Goal: Task Accomplishment & Management: Use online tool/utility

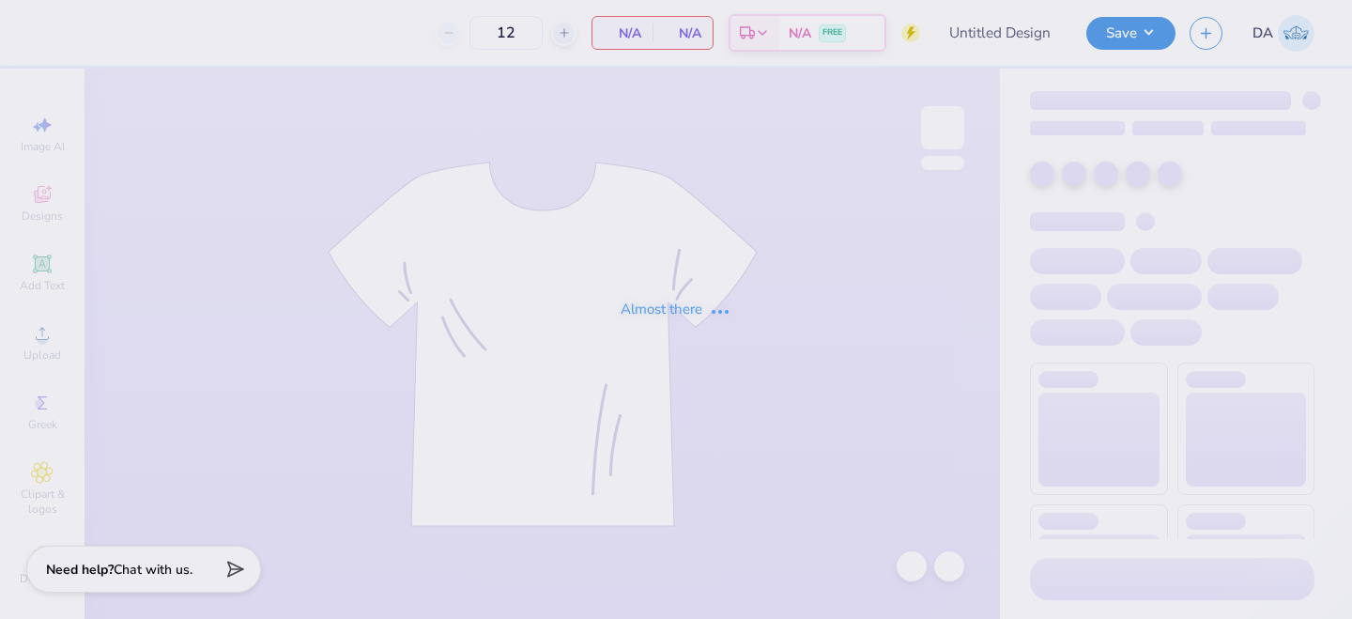
type input "Fall gen merch 2025"
type input "24"
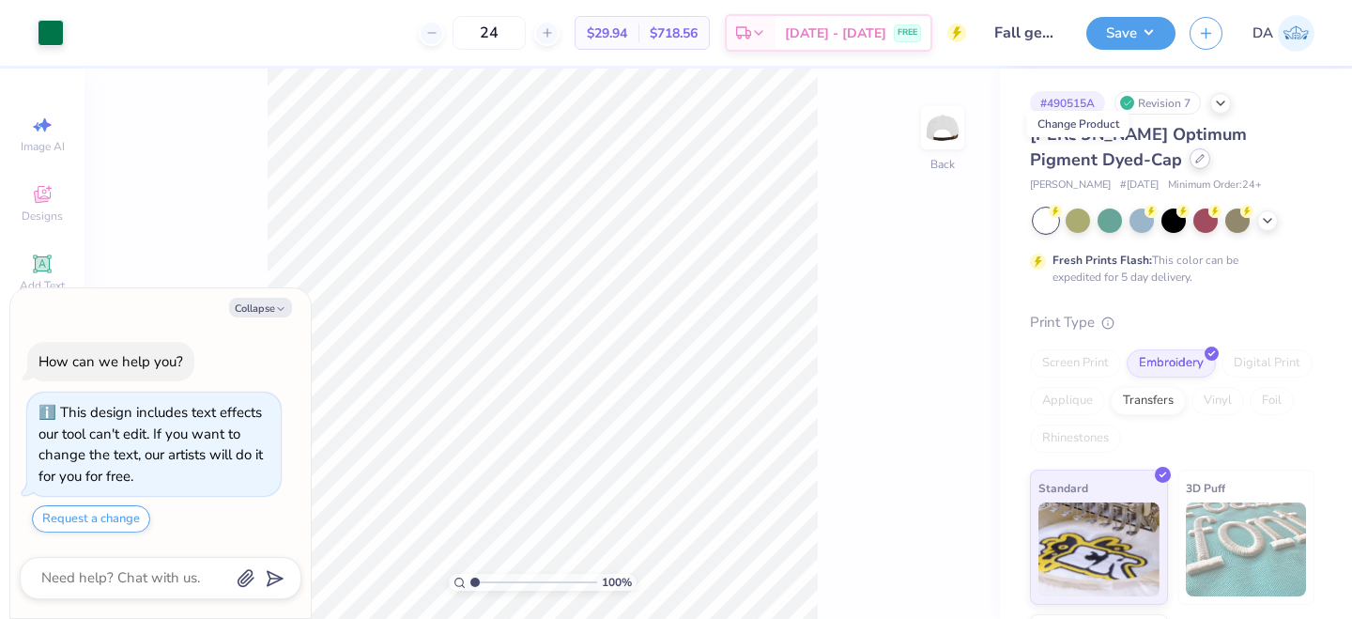
click at [1195, 157] on icon at bounding box center [1199, 158] width 9 height 9
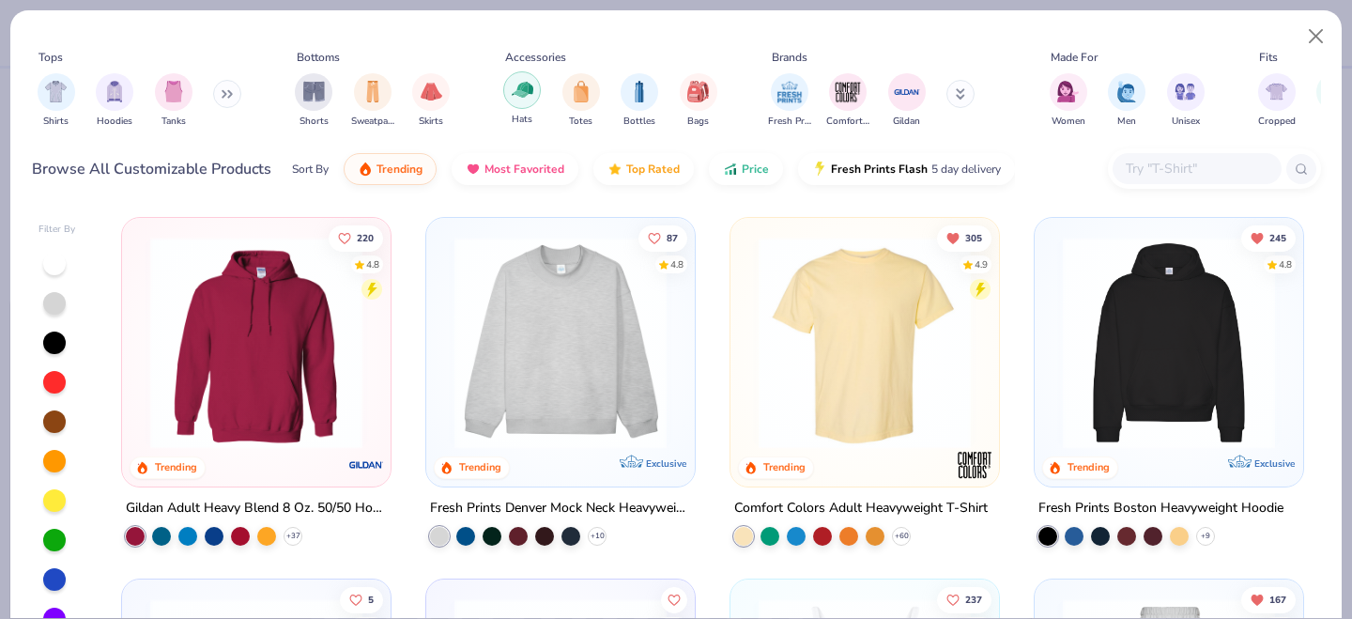
click at [520, 87] on img "filter for Hats" at bounding box center [523, 90] width 22 height 22
type textarea "x"
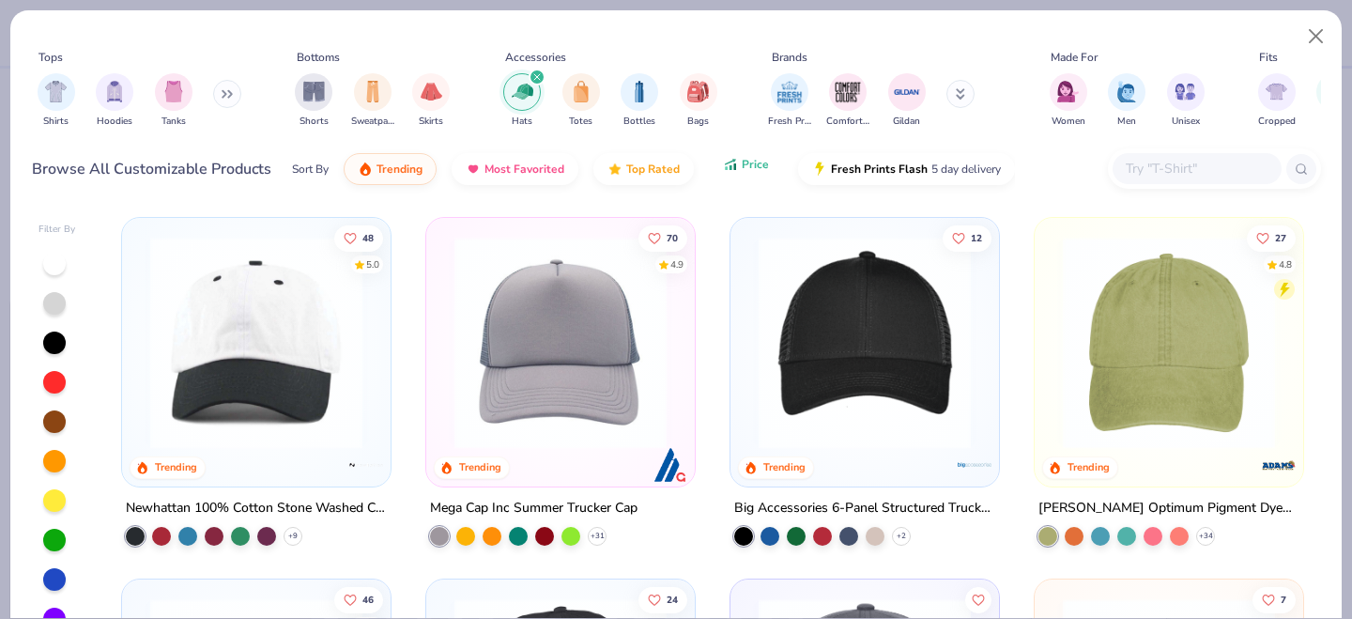
click at [750, 161] on span "Price" at bounding box center [755, 164] width 27 height 15
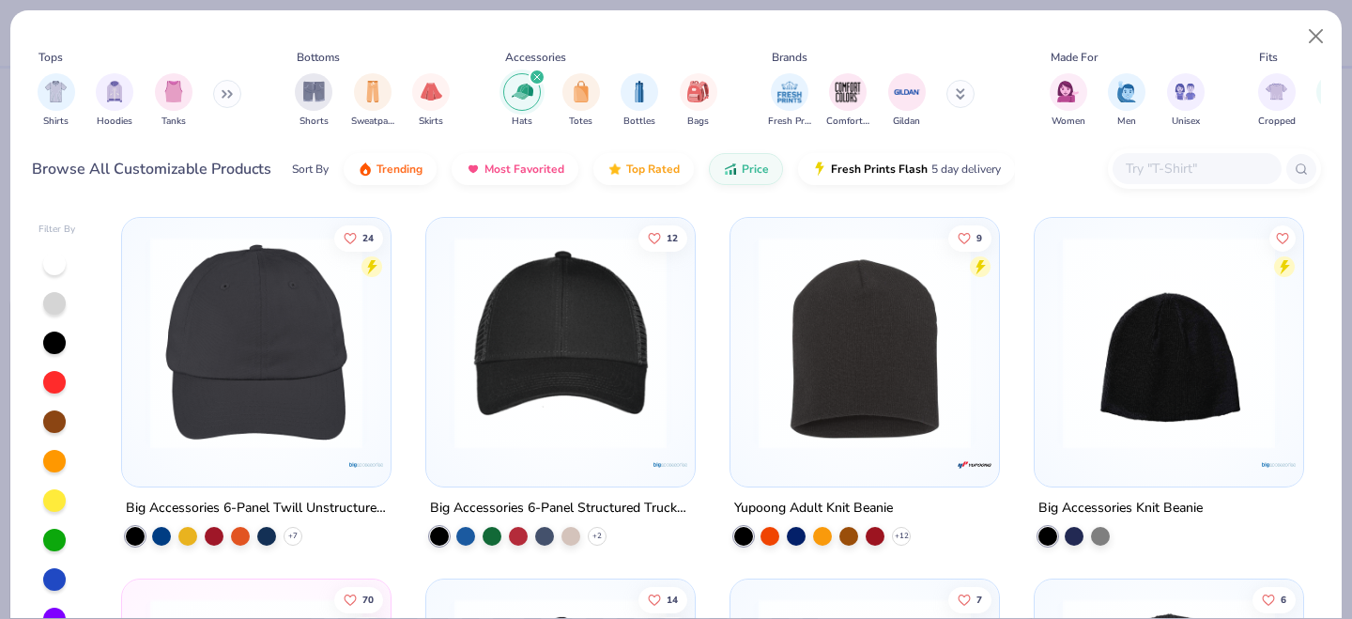
click at [1218, 161] on input "text" at bounding box center [1196, 169] width 145 height 22
paste input "BX880"
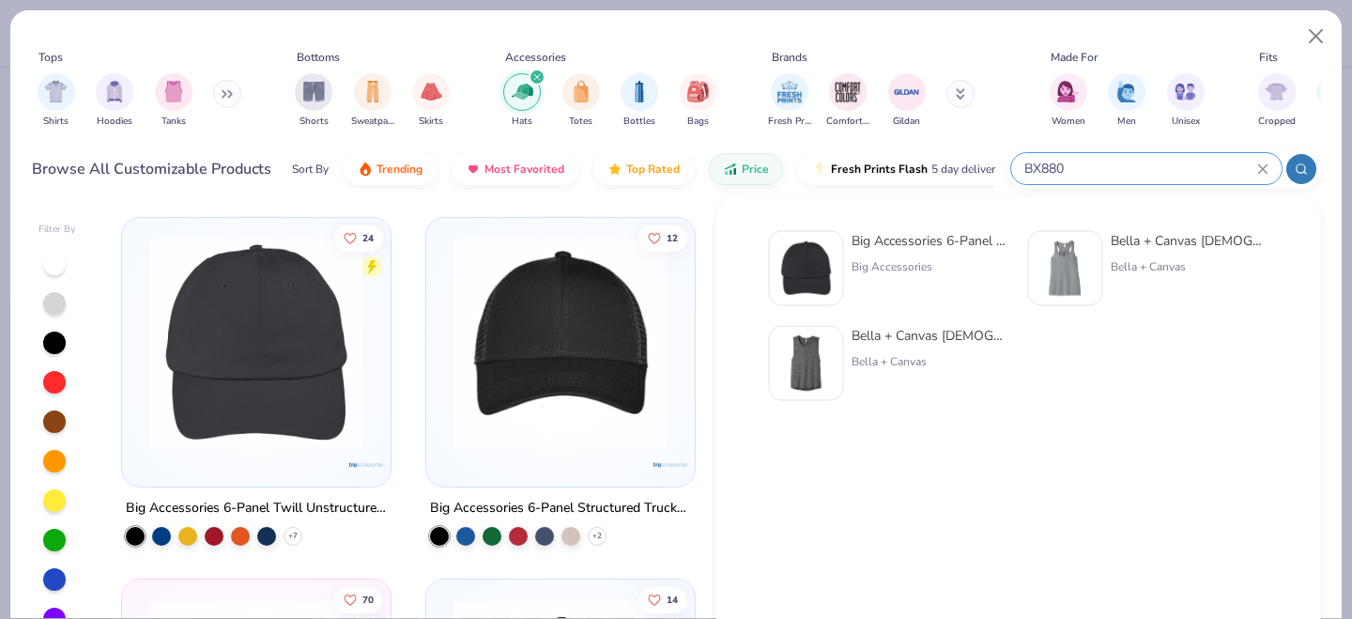
type input "BX880"
click at [828, 264] on img at bounding box center [806, 268] width 58 height 58
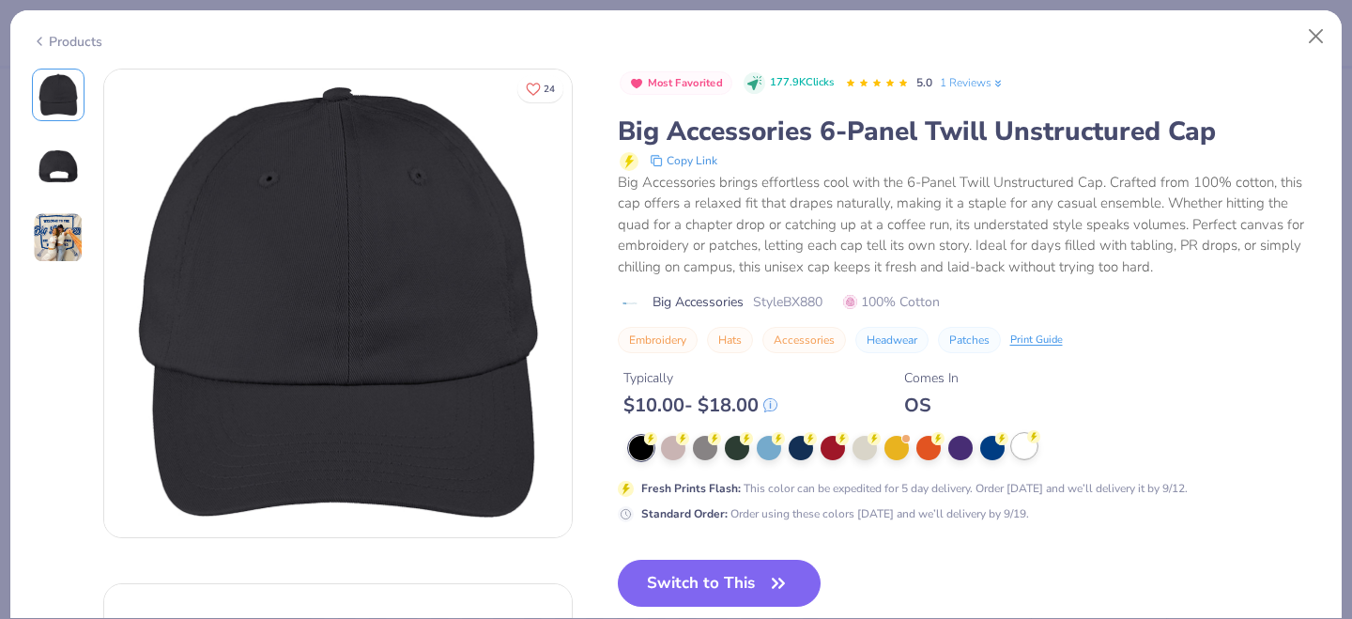
click at [1024, 443] on div at bounding box center [1024, 446] width 24 height 24
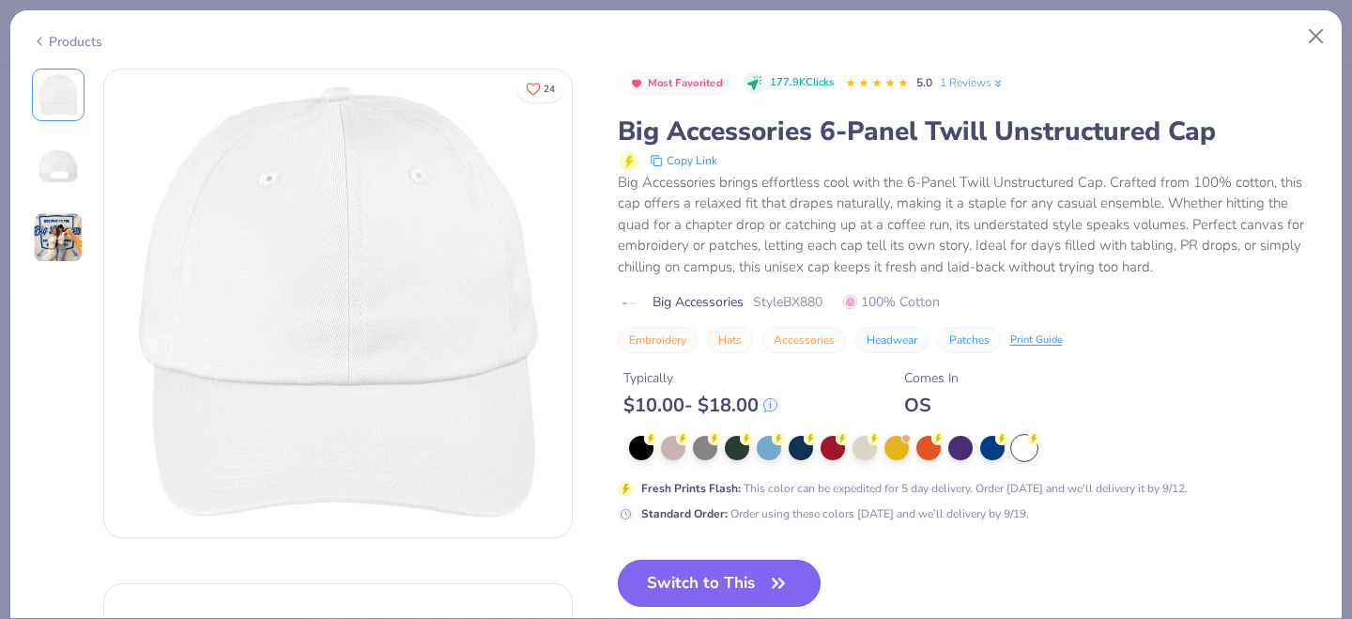
click at [711, 587] on button "Switch to This" at bounding box center [720, 582] width 204 height 47
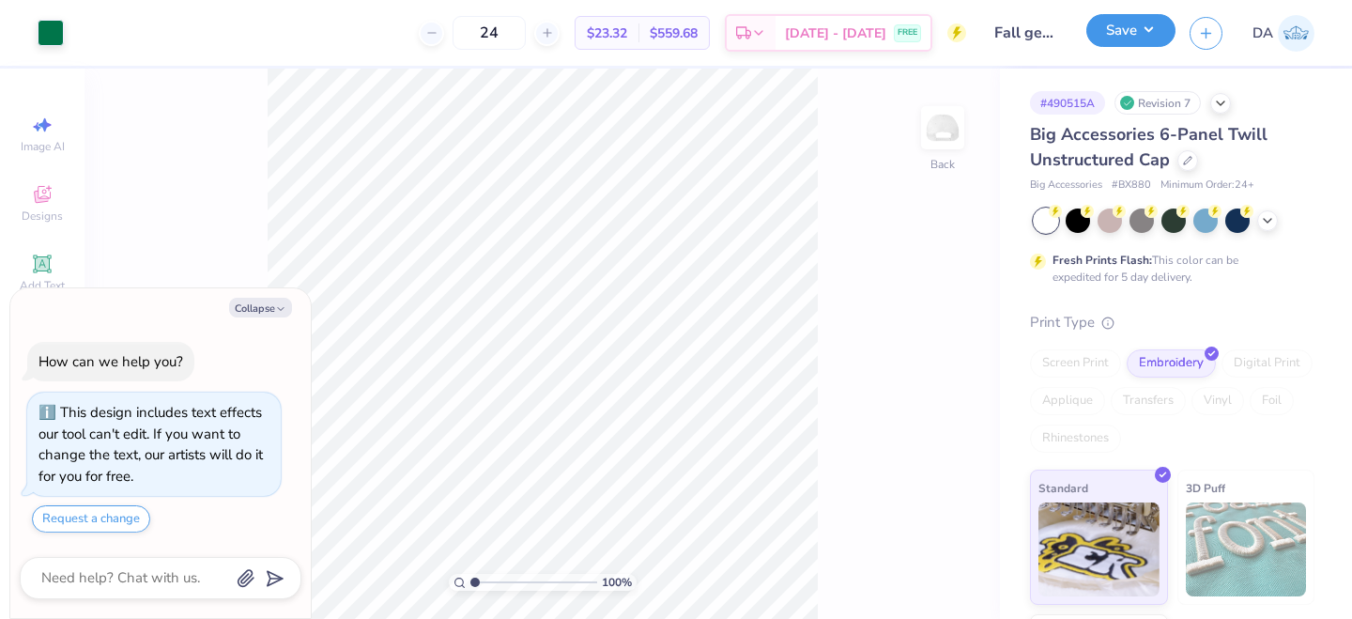
click at [1145, 25] on button "Save" at bounding box center [1130, 30] width 89 height 33
type textarea "x"
click at [523, 27] on input "24" at bounding box center [488, 33] width 73 height 34
type input "2"
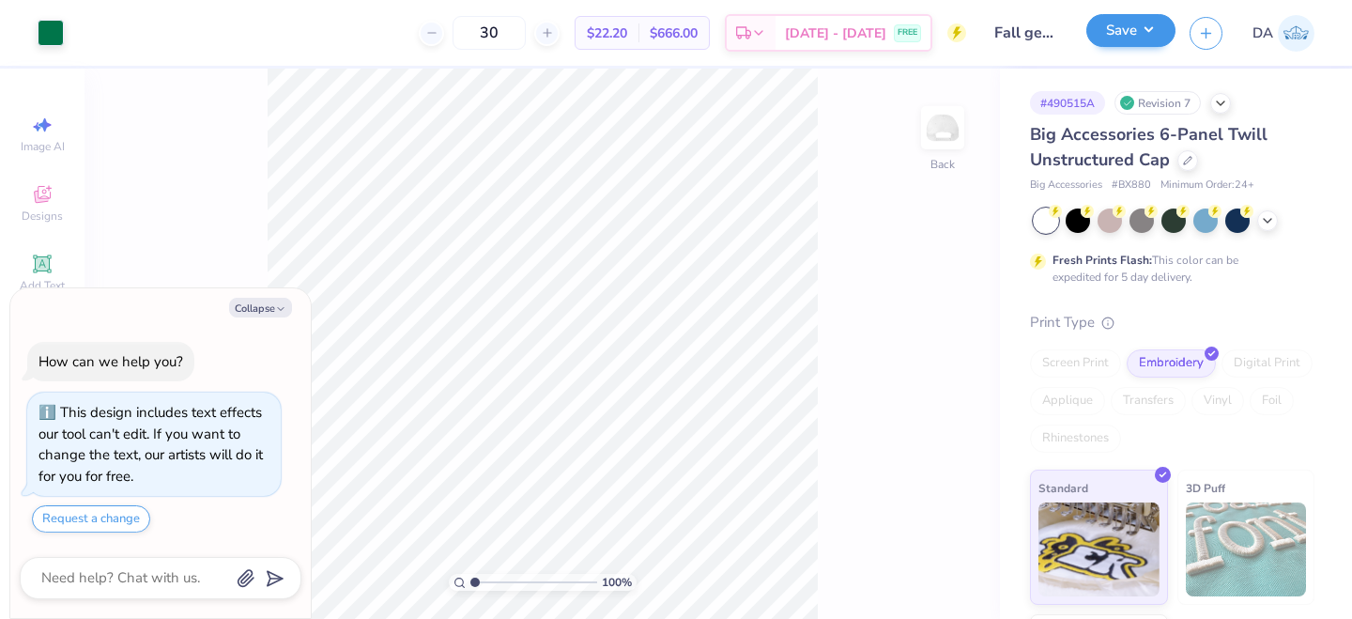
type input "30"
click at [1124, 18] on button "Save" at bounding box center [1130, 30] width 89 height 33
type textarea "x"
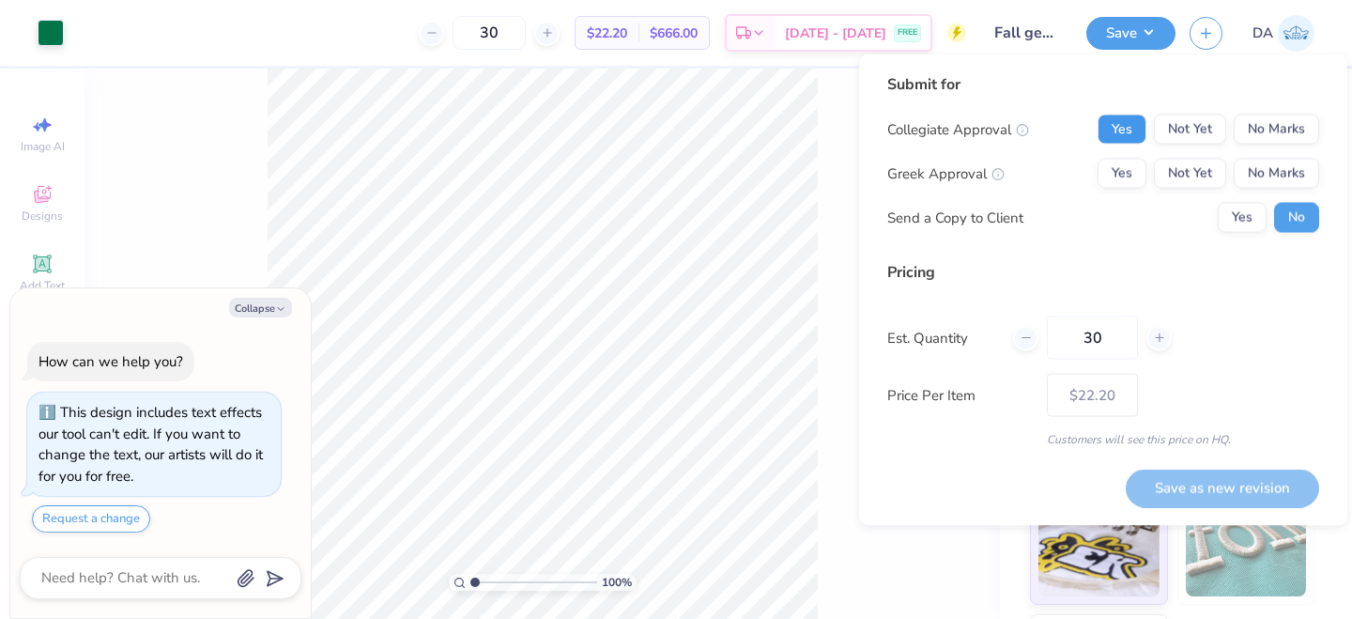
click at [1132, 126] on button "Yes" at bounding box center [1121, 130] width 49 height 30
click at [1257, 171] on button "No Marks" at bounding box center [1276, 174] width 85 height 30
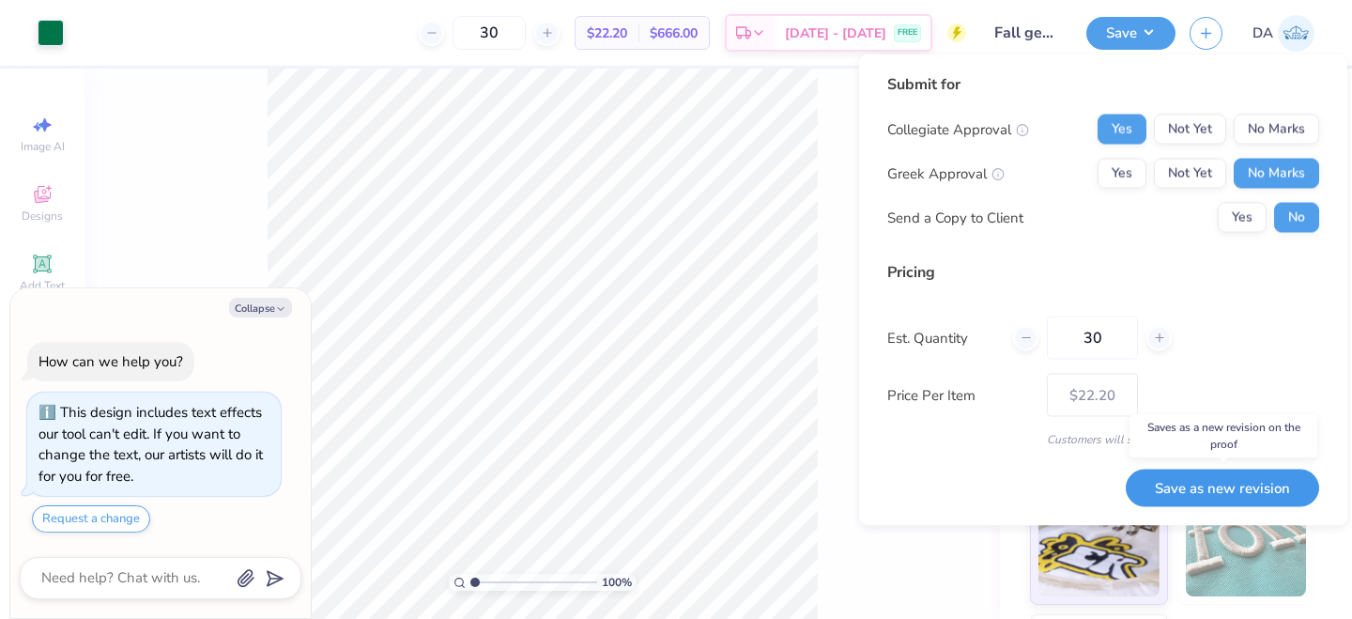
click at [1197, 486] on button "Save as new revision" at bounding box center [1222, 487] width 193 height 38
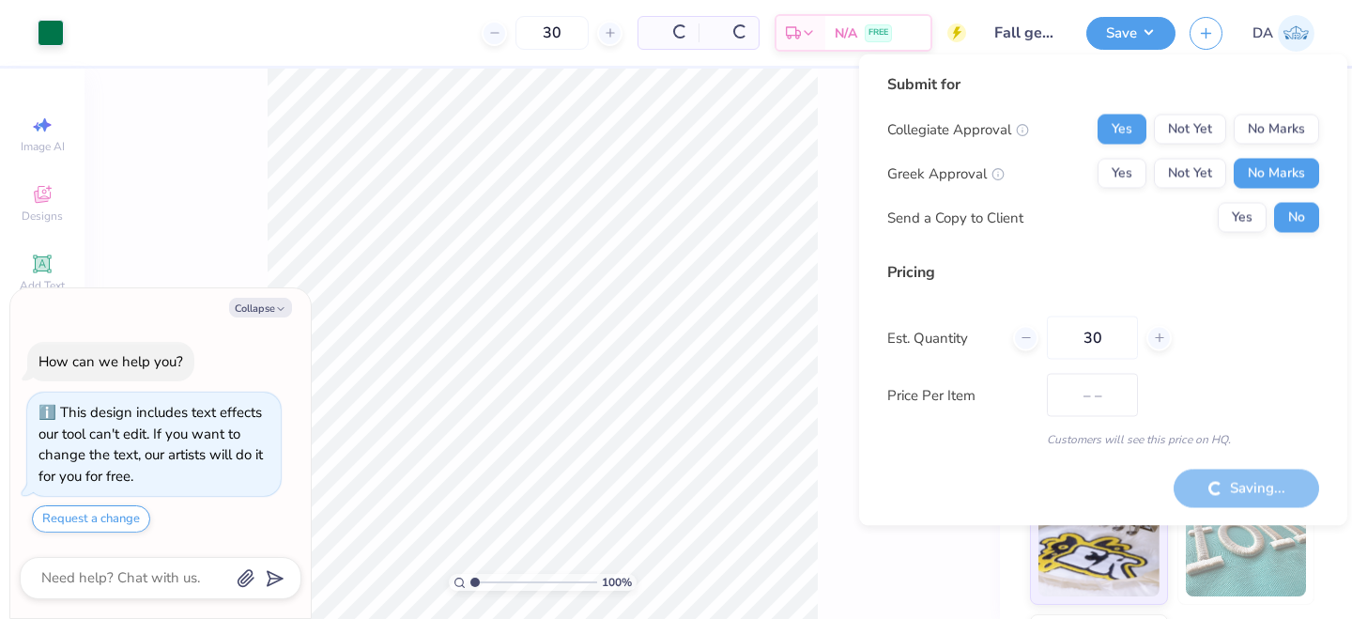
type input "$22.20"
type textarea "x"
type input "– –"
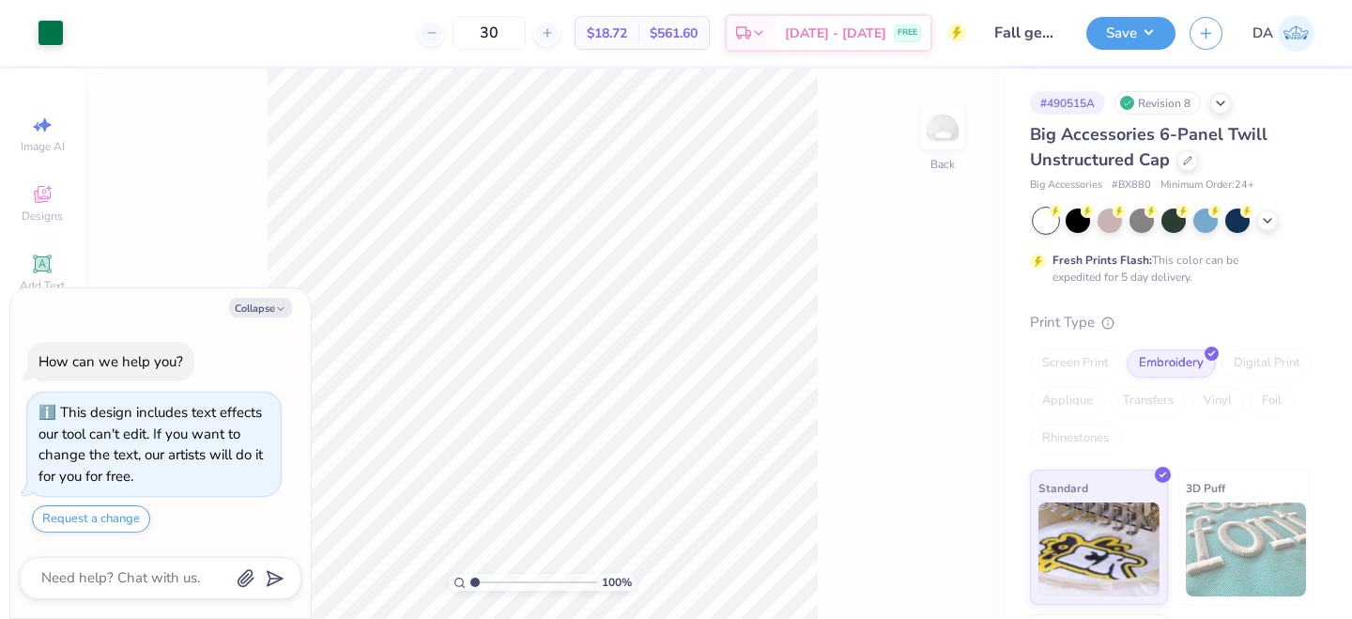
click at [627, 30] on span "$18.72" at bounding box center [607, 33] width 40 height 20
click at [526, 29] on input "30" at bounding box center [488, 33] width 73 height 34
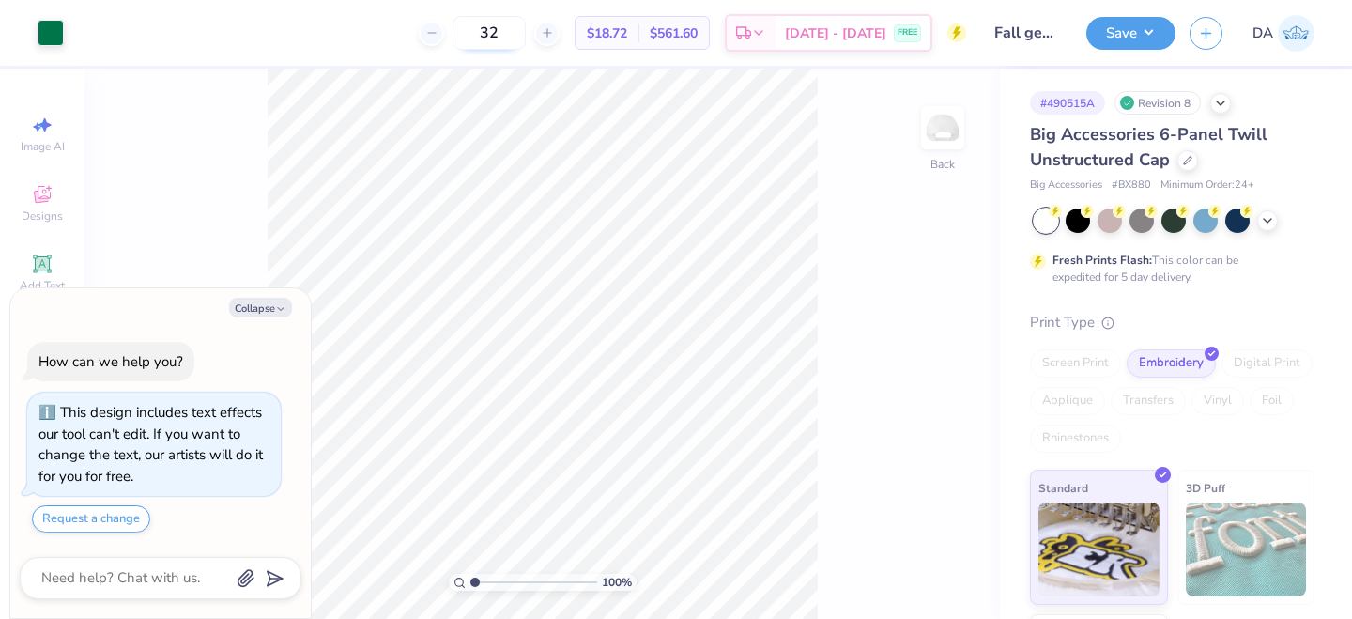
type input "3"
type input "20"
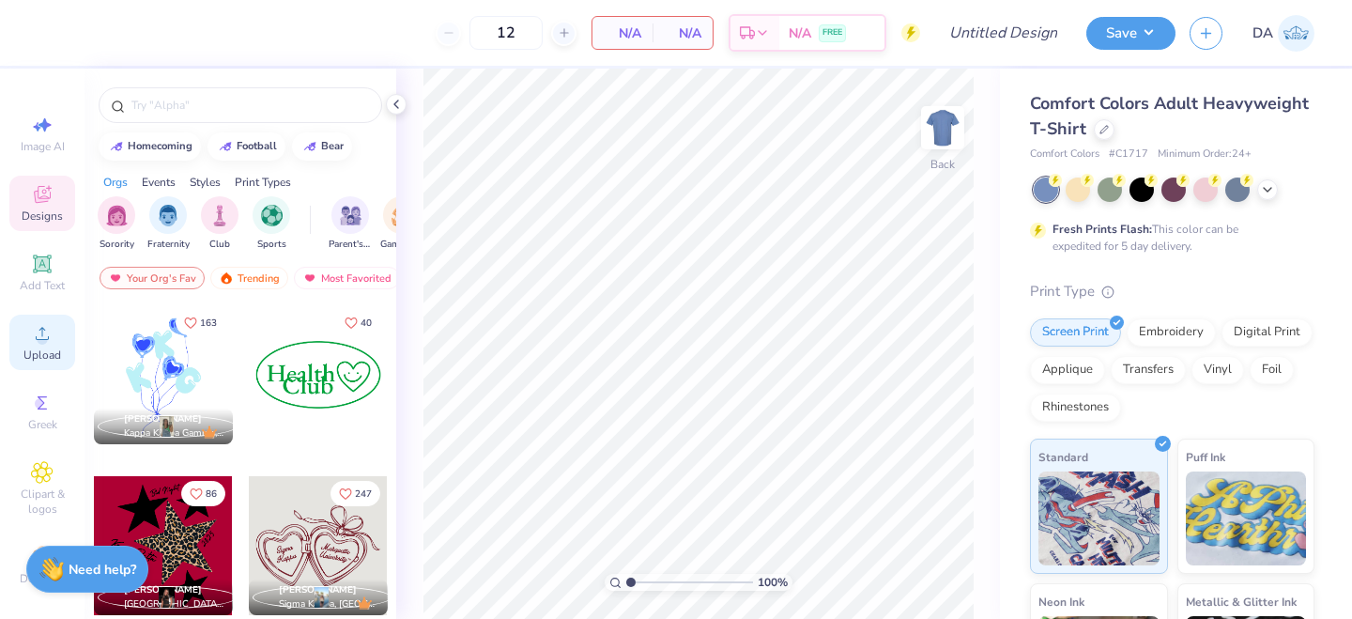
click at [41, 352] on span "Upload" at bounding box center [42, 354] width 38 height 15
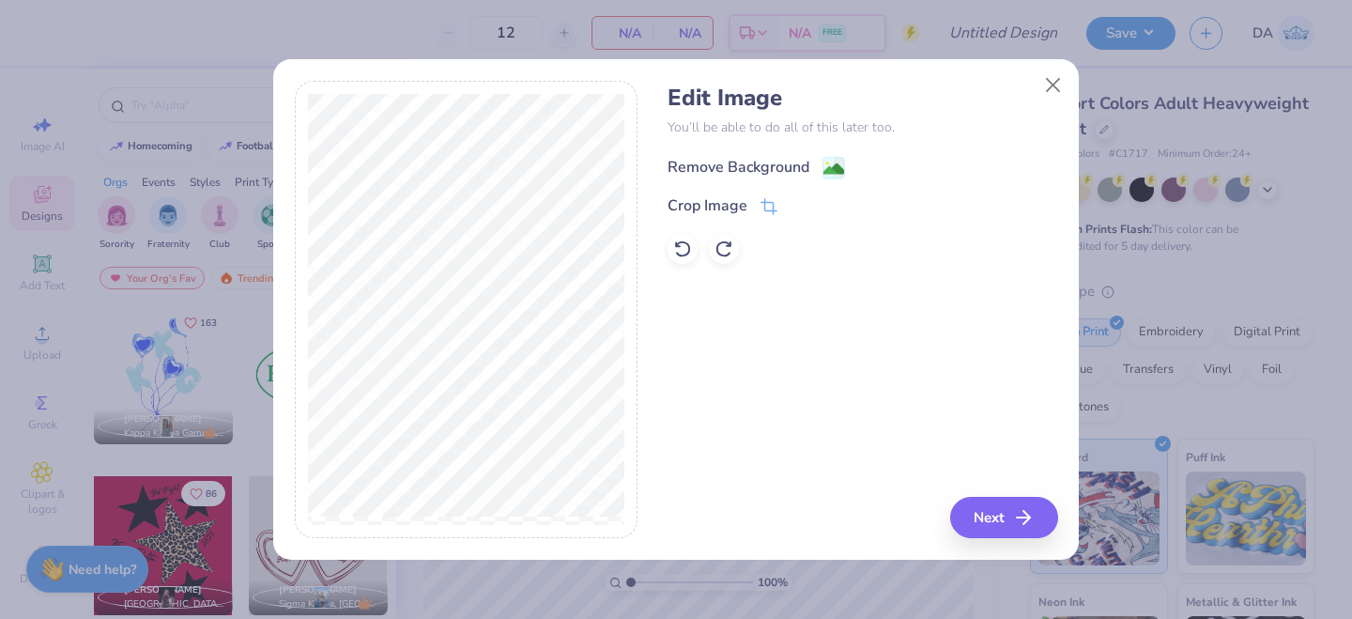
click at [786, 172] on div "Remove Background" at bounding box center [738, 167] width 142 height 23
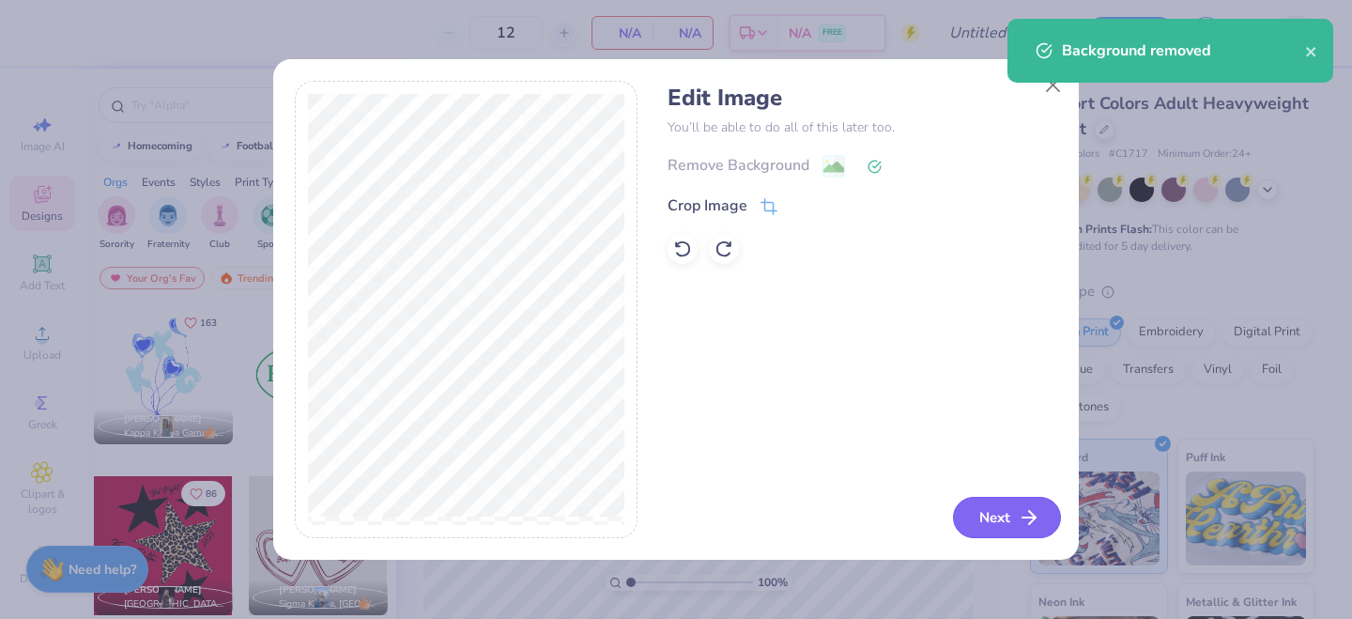
click at [1003, 515] on button "Next" at bounding box center [1007, 517] width 108 height 41
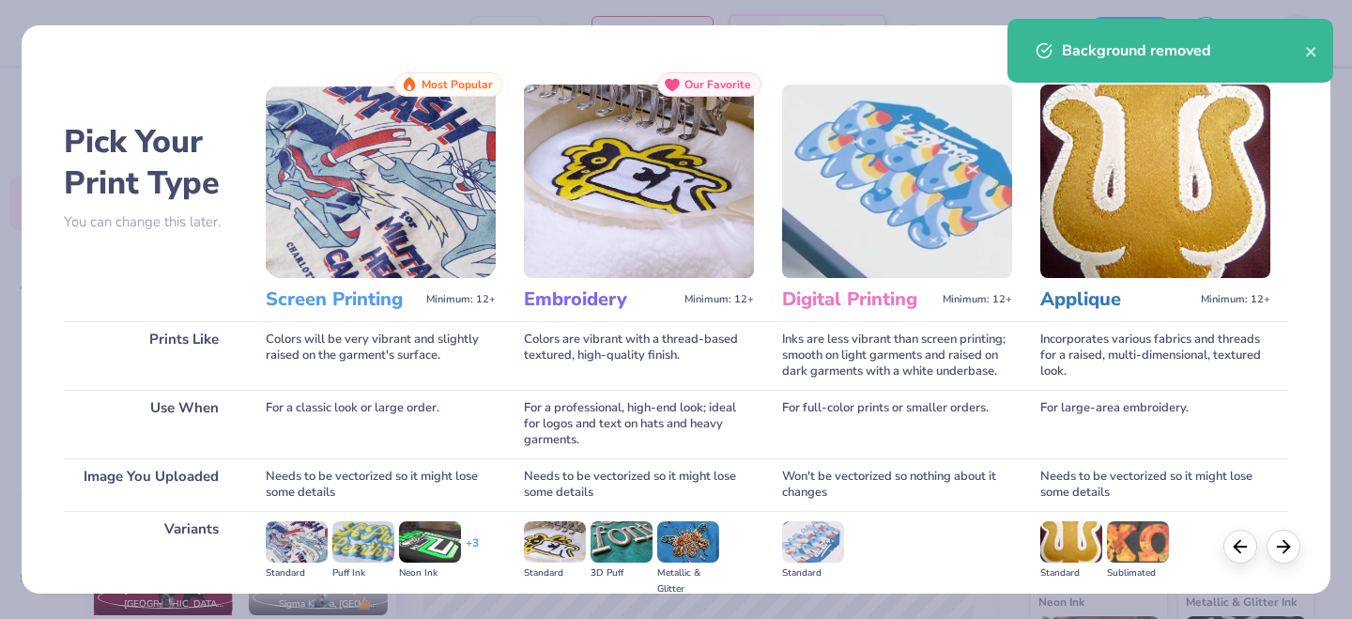
scroll to position [223, 0]
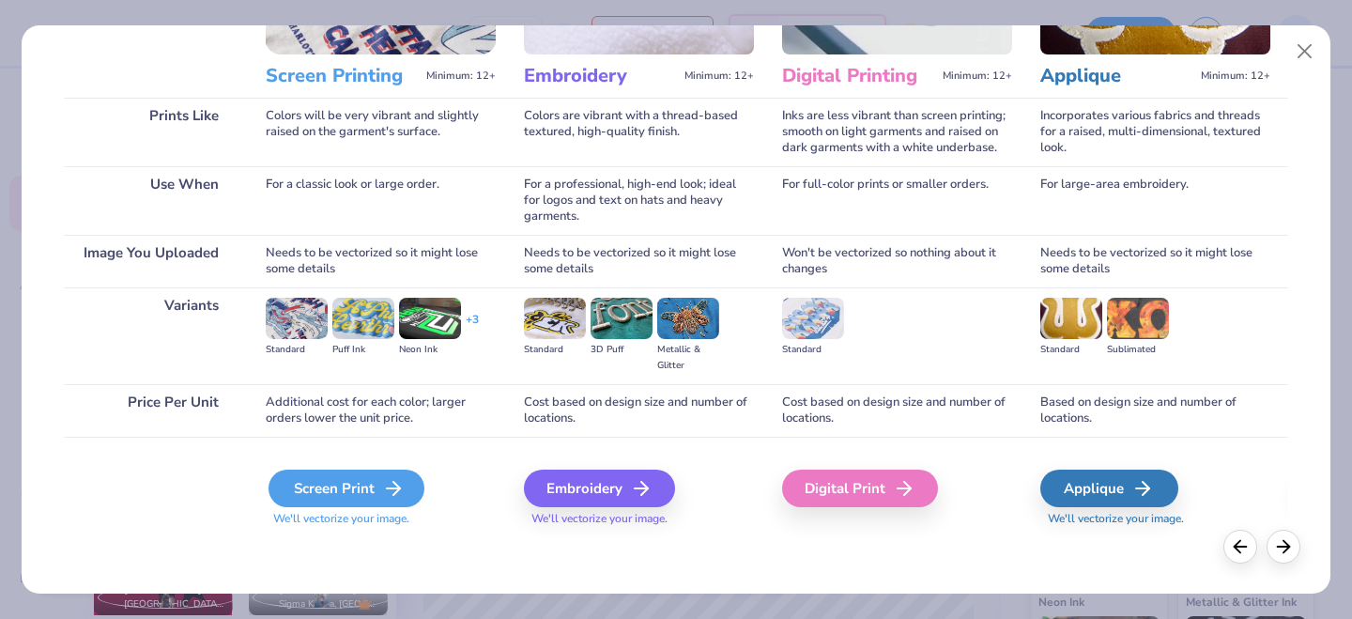
click at [370, 488] on div "Screen Print" at bounding box center [346, 488] width 156 height 38
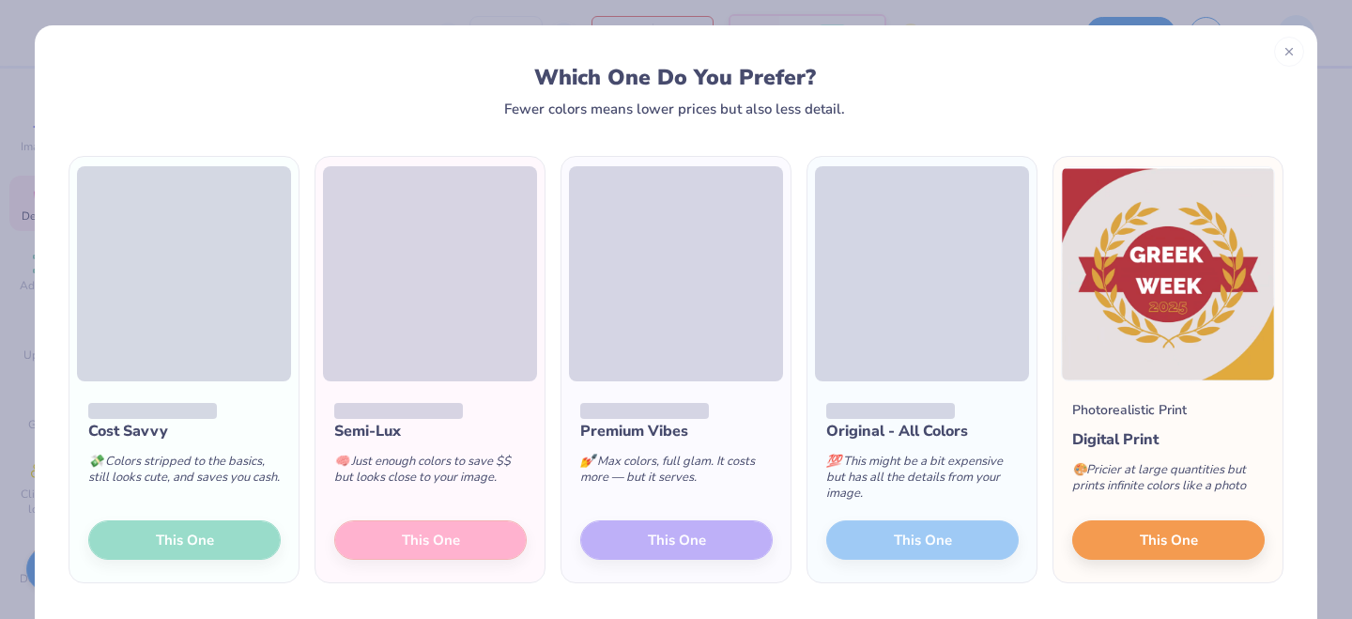
scroll to position [63, 0]
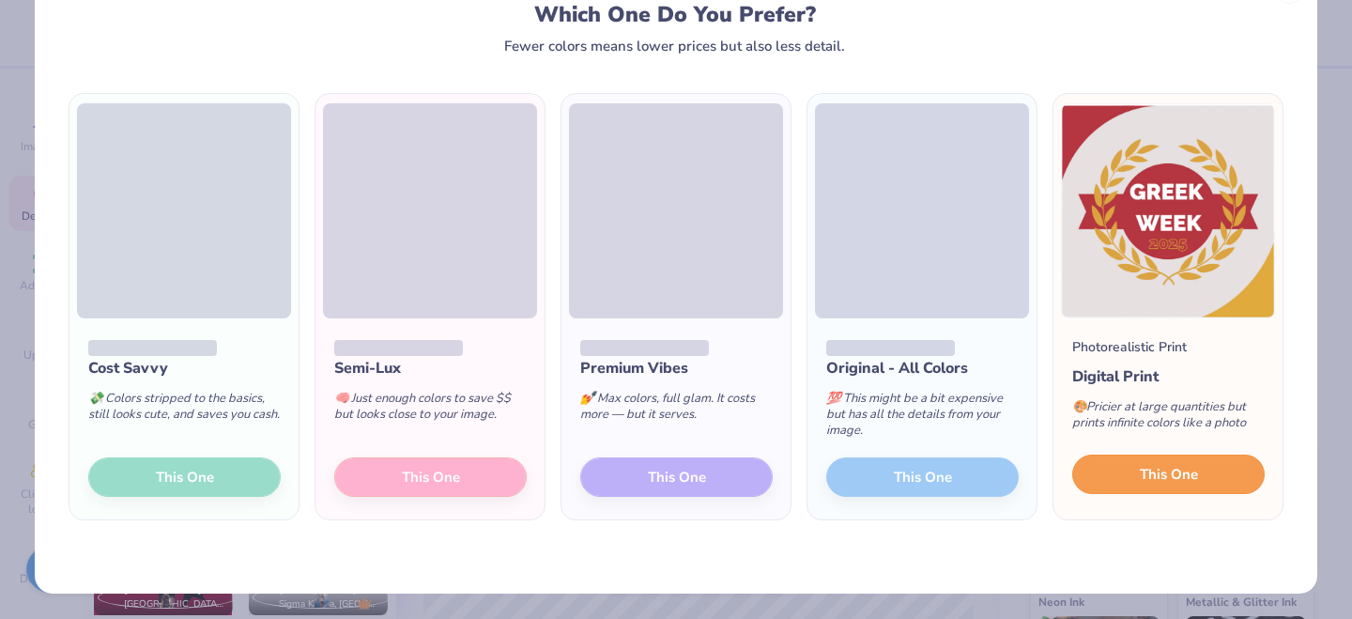
click at [1173, 478] on span "This One" at bounding box center [1169, 475] width 58 height 22
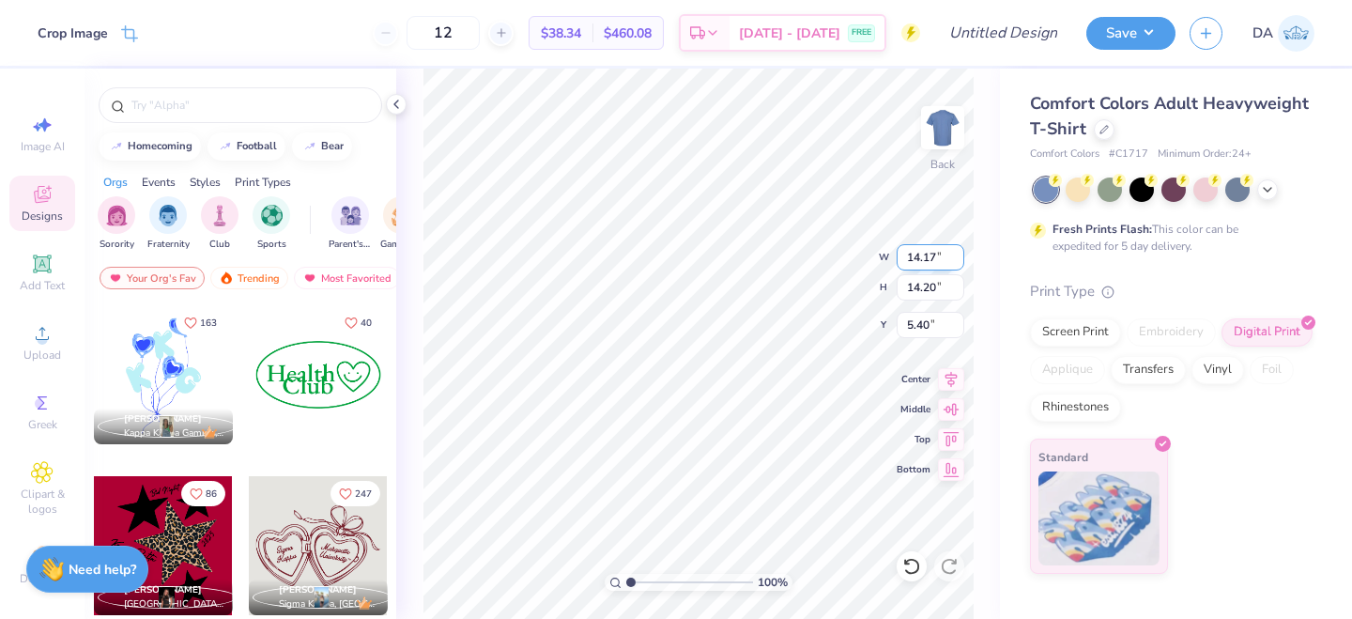
type input "8.21"
type input "8.22"
type input "3.00"
click at [400, 98] on icon at bounding box center [396, 104] width 15 height 15
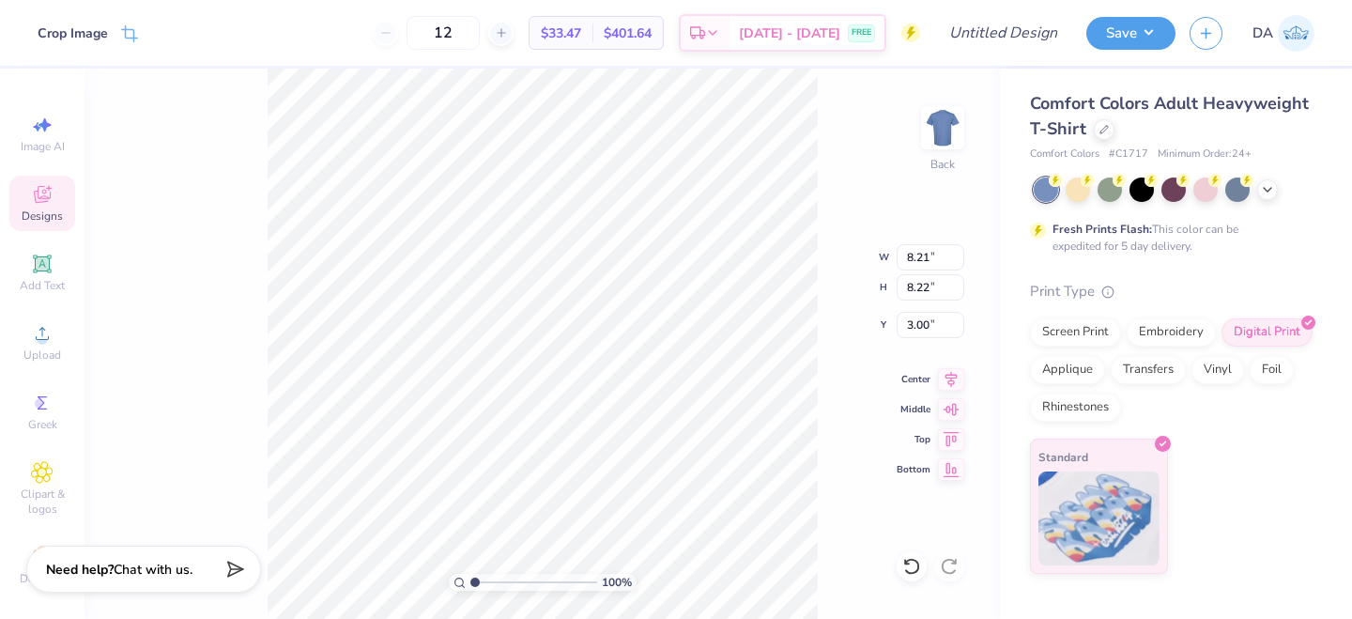
type input "9.40"
type input "9.42"
click at [124, 38] on icon at bounding box center [129, 35] width 17 height 17
click at [237, 180] on div "100 % Back" at bounding box center [541, 344] width 915 height 550
